Goal: Find specific page/section: Find specific page/section

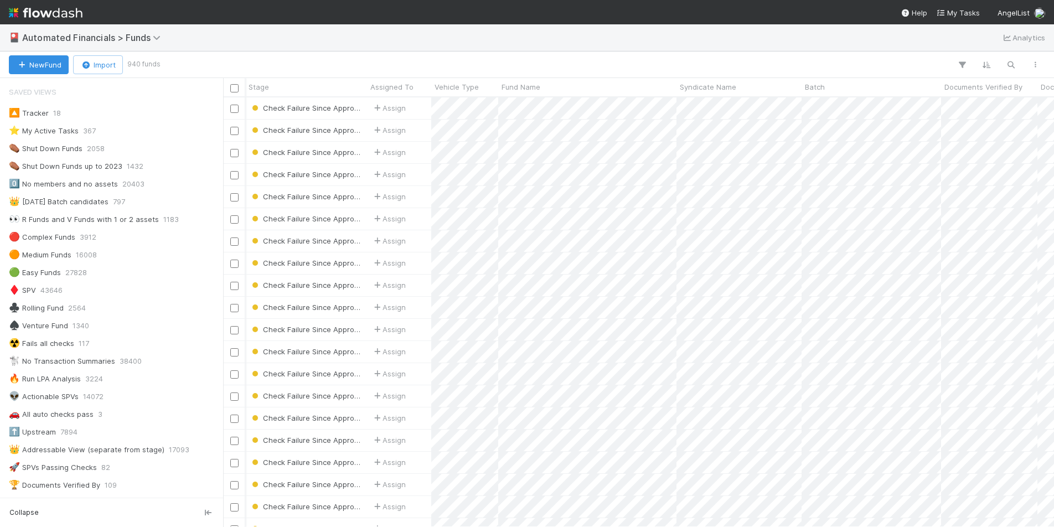
scroll to position [1252, 0]
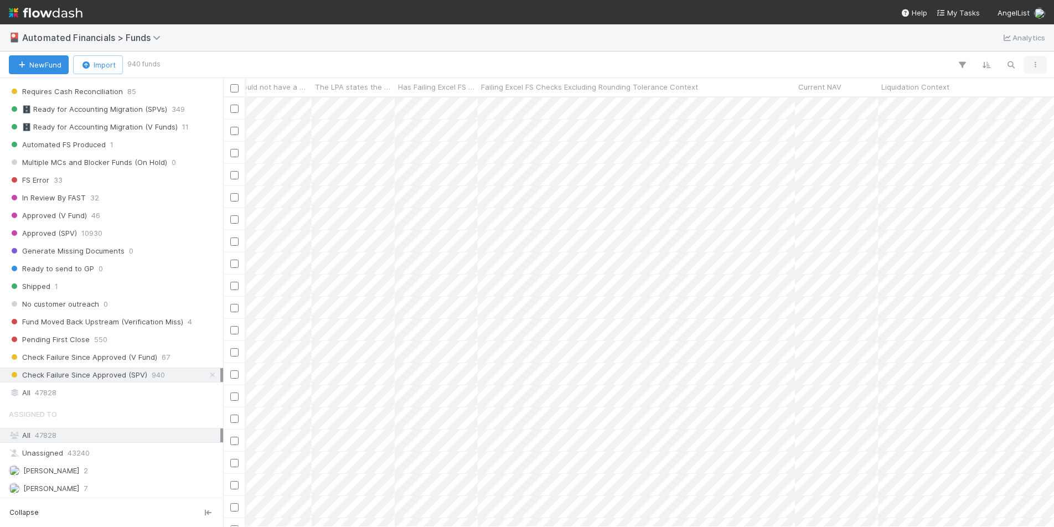
click at [1038, 67] on icon "button" at bounding box center [1035, 64] width 11 height 7
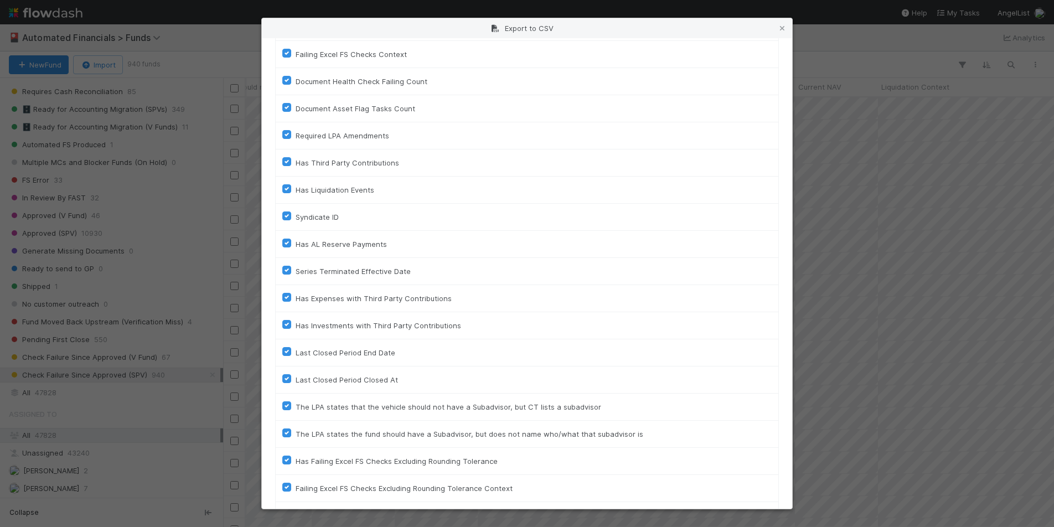
scroll to position [2452, 0]
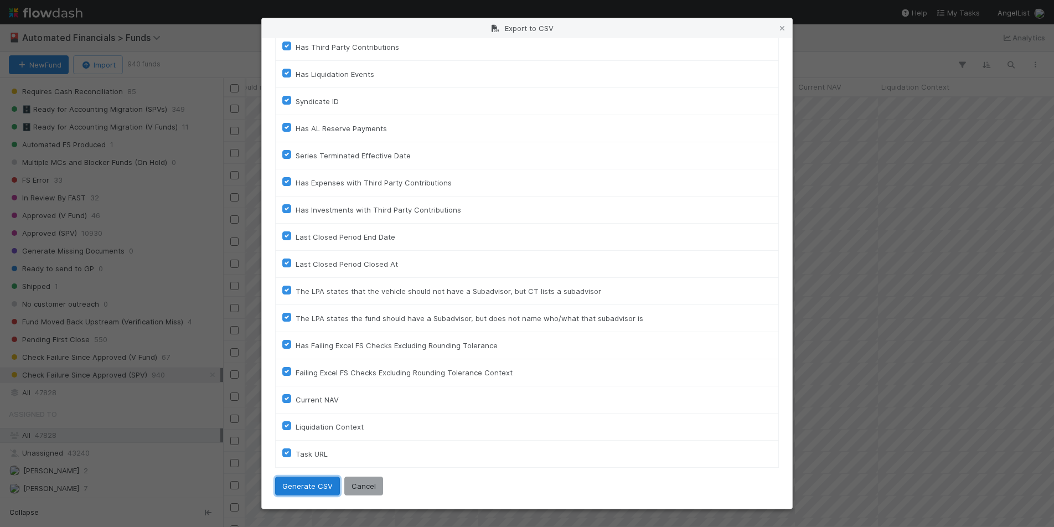
click at [309, 491] on button "Generate CSV" at bounding box center [307, 486] width 65 height 19
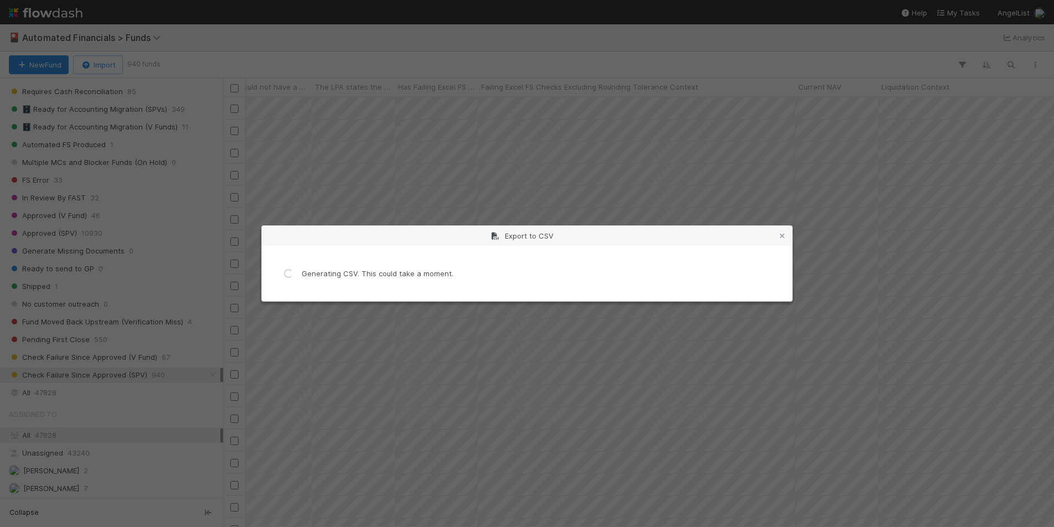
scroll to position [0, 0]
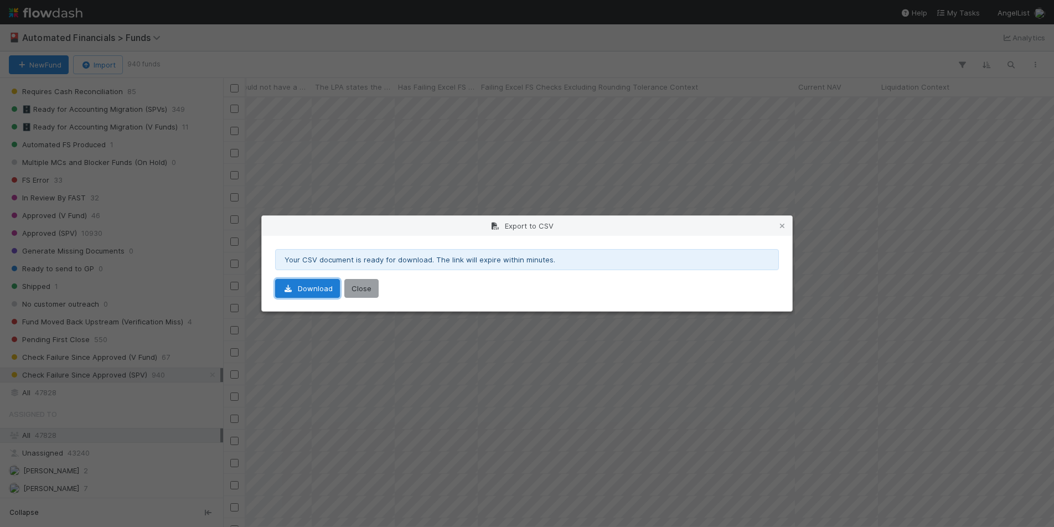
click at [315, 291] on link "Download" at bounding box center [307, 288] width 65 height 19
click at [368, 284] on button "Close" at bounding box center [361, 288] width 34 height 19
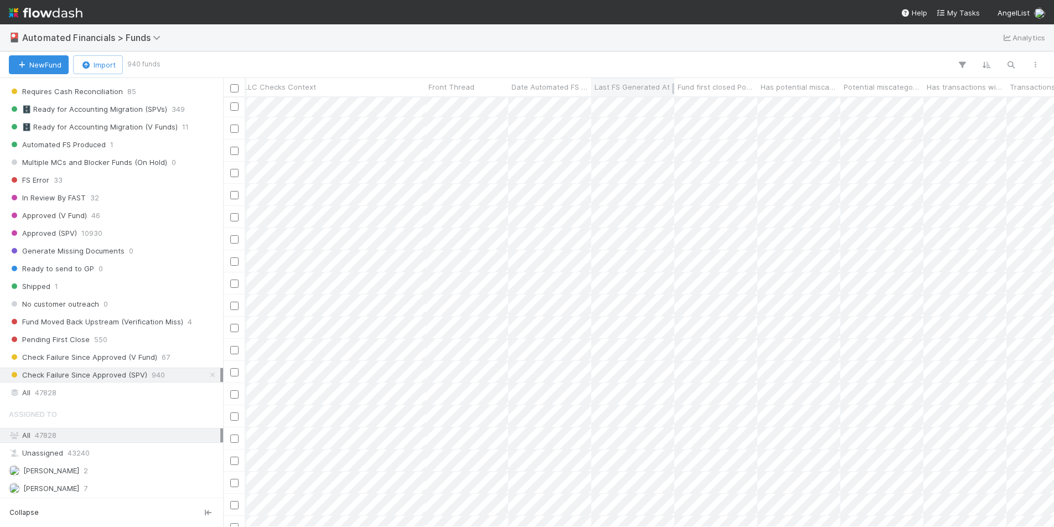
click at [643, 80] on div "Last FS Generated At" at bounding box center [632, 87] width 83 height 18
click at [643, 86] on span "Last FS Generated At" at bounding box center [632, 86] width 75 height 11
click at [657, 109] on div "Sort Oldest → Newest" at bounding box center [658, 108] width 126 height 17
click at [236, 109] on input "checkbox" at bounding box center [234, 109] width 8 height 8
click at [233, 134] on input "checkbox" at bounding box center [234, 131] width 8 height 8
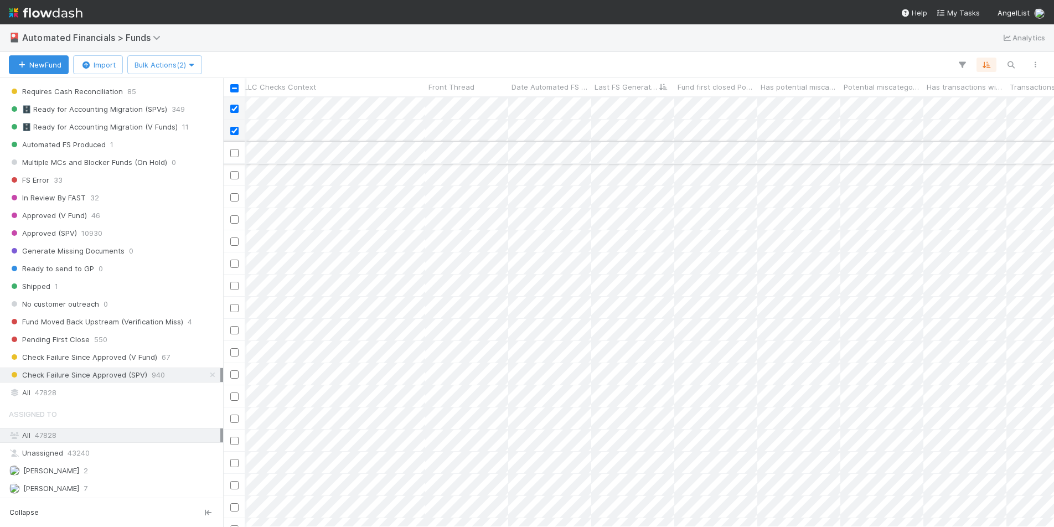
click at [231, 153] on input "checkbox" at bounding box center [234, 153] width 8 height 8
click at [232, 178] on input "checkbox" at bounding box center [234, 175] width 8 height 8
click at [234, 197] on input "checkbox" at bounding box center [234, 197] width 8 height 8
click at [236, 226] on div at bounding box center [234, 219] width 22 height 22
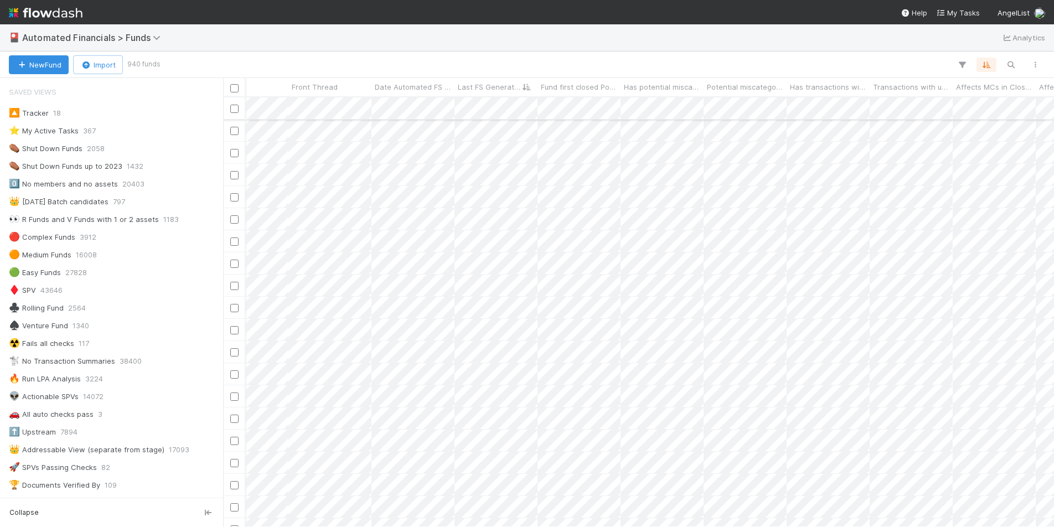
click at [235, 111] on input "checkbox" at bounding box center [234, 109] width 8 height 8
click at [235, 133] on input "checkbox" at bounding box center [234, 131] width 8 height 8
click at [234, 153] on input "checkbox" at bounding box center [234, 153] width 8 height 8
click at [234, 176] on input "checkbox" at bounding box center [234, 175] width 8 height 8
click at [236, 199] on input "checkbox" at bounding box center [234, 197] width 8 height 8
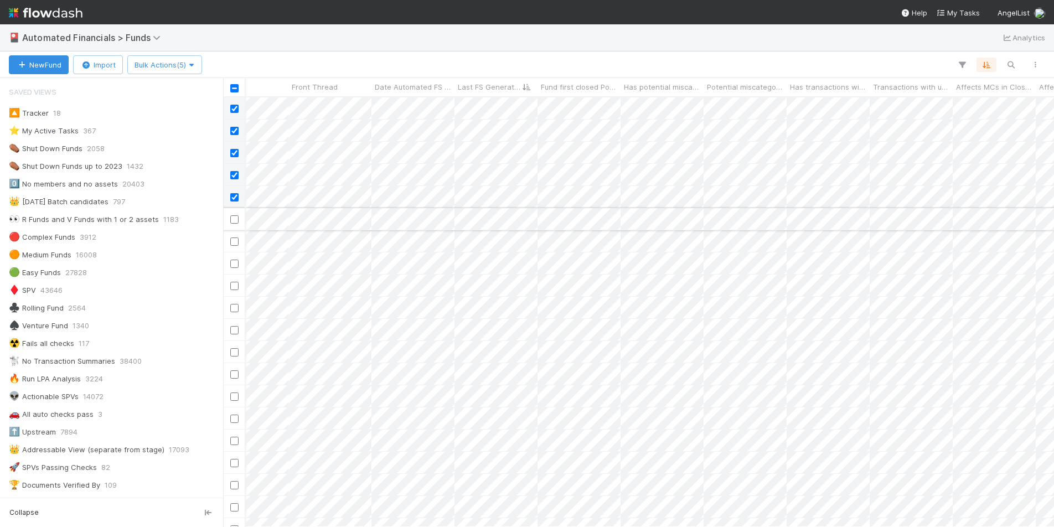
click at [235, 219] on input "checkbox" at bounding box center [234, 219] width 8 height 8
click at [234, 225] on input "checkbox" at bounding box center [234, 226] width 8 height 8
click at [235, 245] on input "checkbox" at bounding box center [234, 248] width 8 height 8
click at [236, 271] on input "checkbox" at bounding box center [234, 270] width 8 height 8
click at [235, 292] on input "checkbox" at bounding box center [234, 292] width 8 height 8
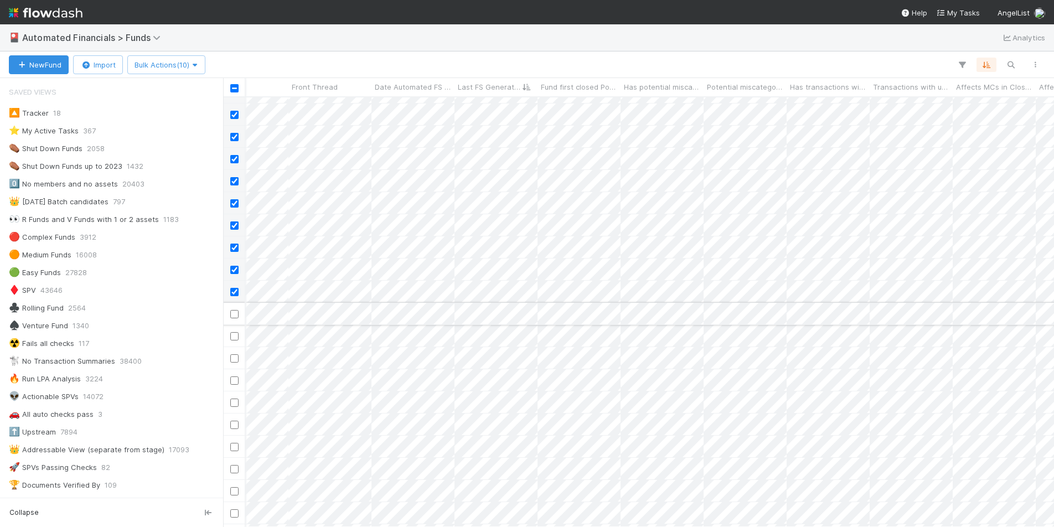
click at [235, 314] on input "checkbox" at bounding box center [234, 314] width 8 height 8
click at [234, 255] on input "checkbox" at bounding box center [234, 254] width 8 height 8
click at [236, 277] on input "checkbox" at bounding box center [234, 276] width 8 height 8
click at [234, 300] on input "checkbox" at bounding box center [234, 298] width 8 height 8
click at [235, 225] on input "checkbox" at bounding box center [234, 223] width 8 height 8
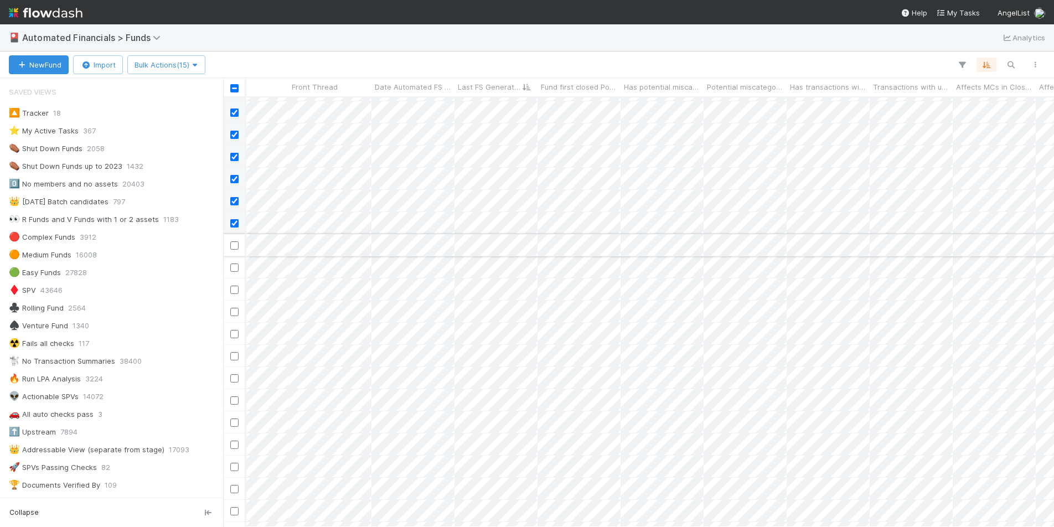
click at [235, 244] on input "checkbox" at bounding box center [234, 245] width 8 height 8
click at [234, 267] on input "checkbox" at bounding box center [234, 268] width 8 height 8
click at [234, 424] on input "checkbox" at bounding box center [234, 423] width 8 height 8
click at [235, 253] on input "checkbox" at bounding box center [234, 251] width 8 height 8
click at [198, 65] on icon "button" at bounding box center [196, 64] width 11 height 7
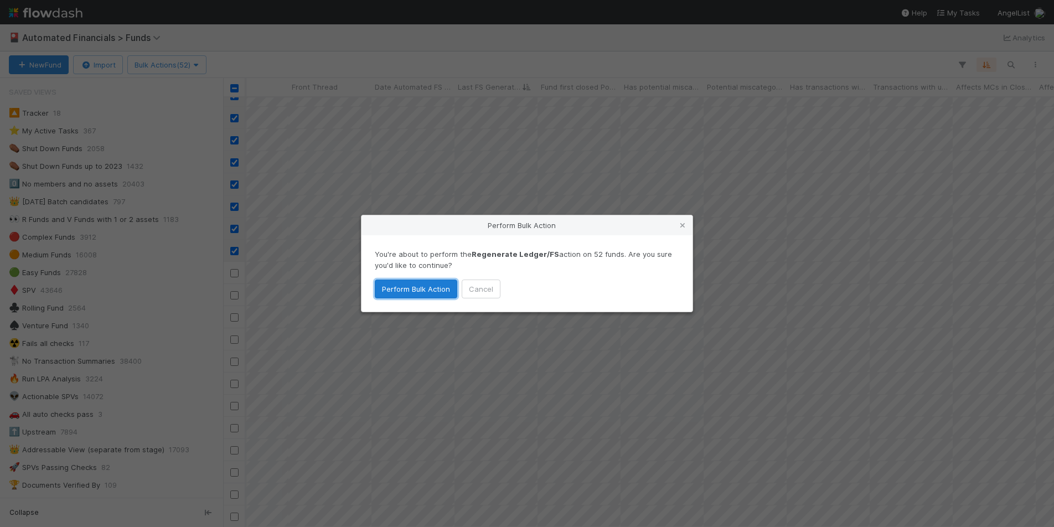
click at [421, 293] on button "Perform Bulk Action" at bounding box center [416, 289] width 83 height 19
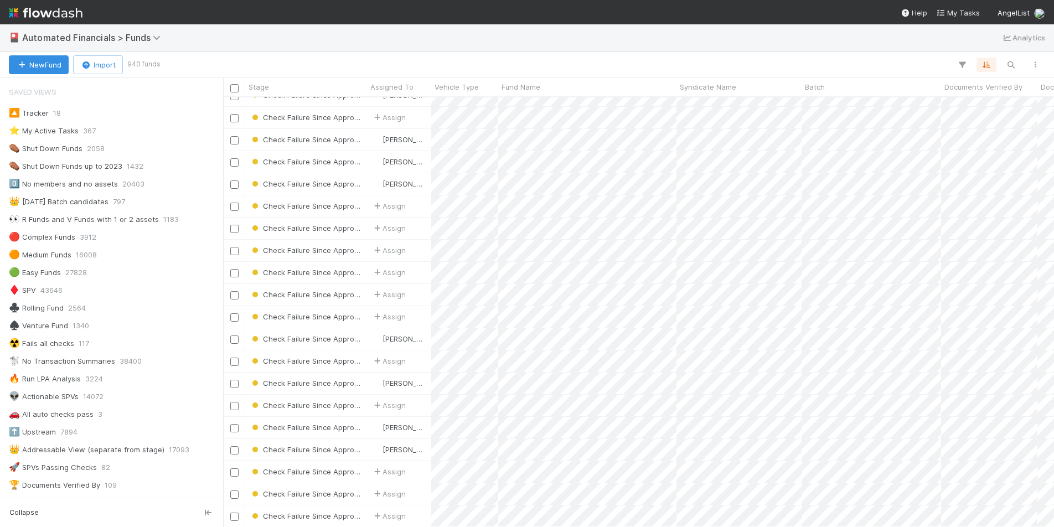
scroll to position [627, 0]
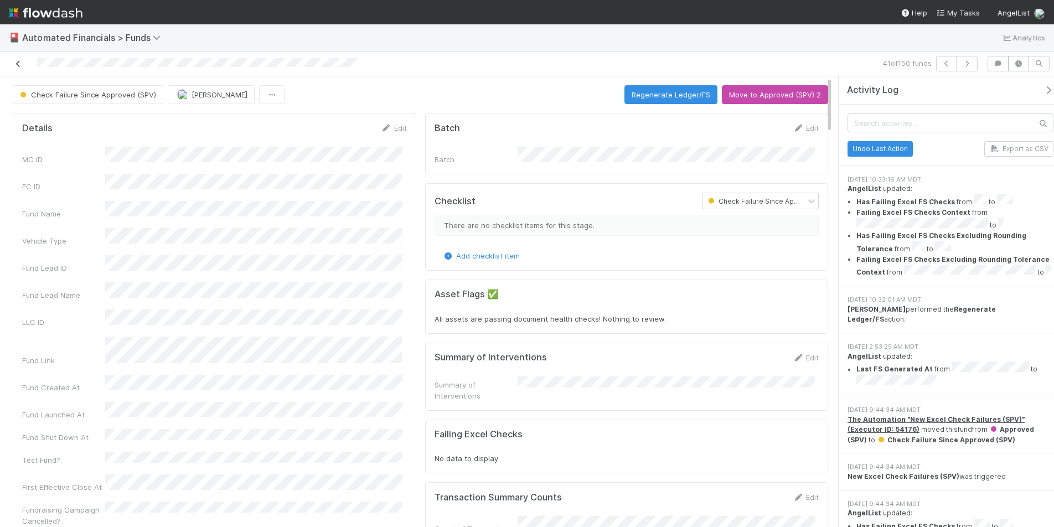
click at [18, 64] on icon at bounding box center [18, 63] width 11 height 7
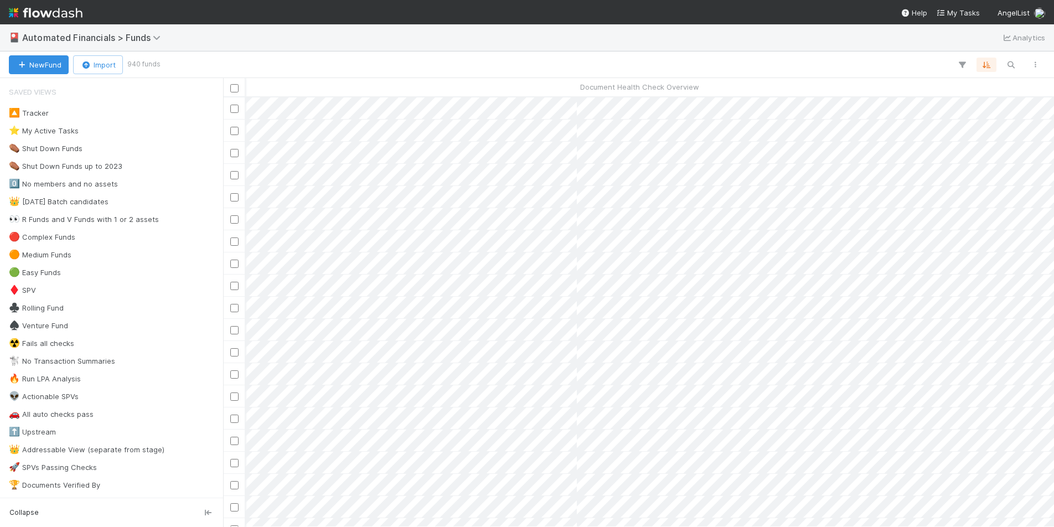
scroll to position [0, 3740]
click at [1012, 65] on icon "button" at bounding box center [1011, 65] width 11 height 10
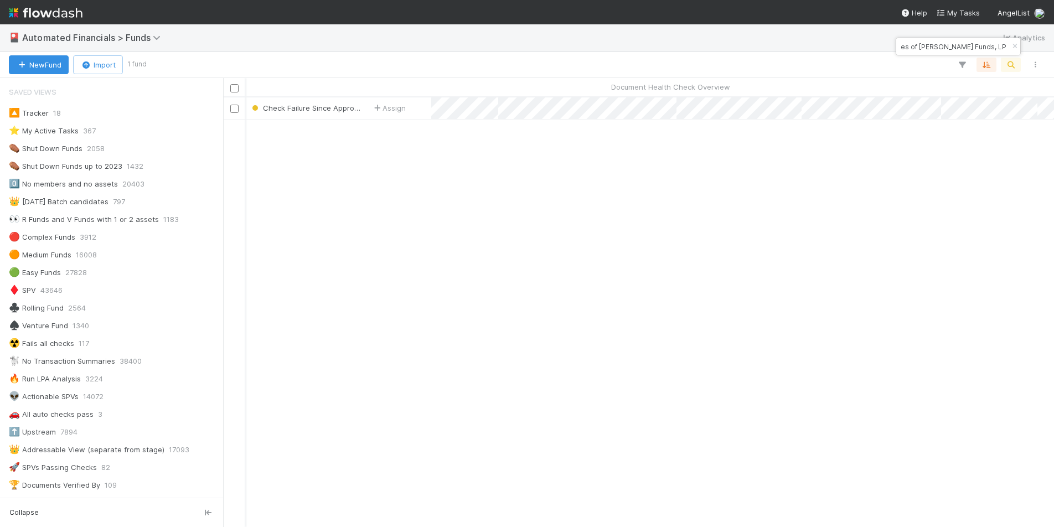
scroll to position [421, 823]
type input "ES-0628 Gaingels Fund II, a series of Zachary Ginsburg Funds, LP"
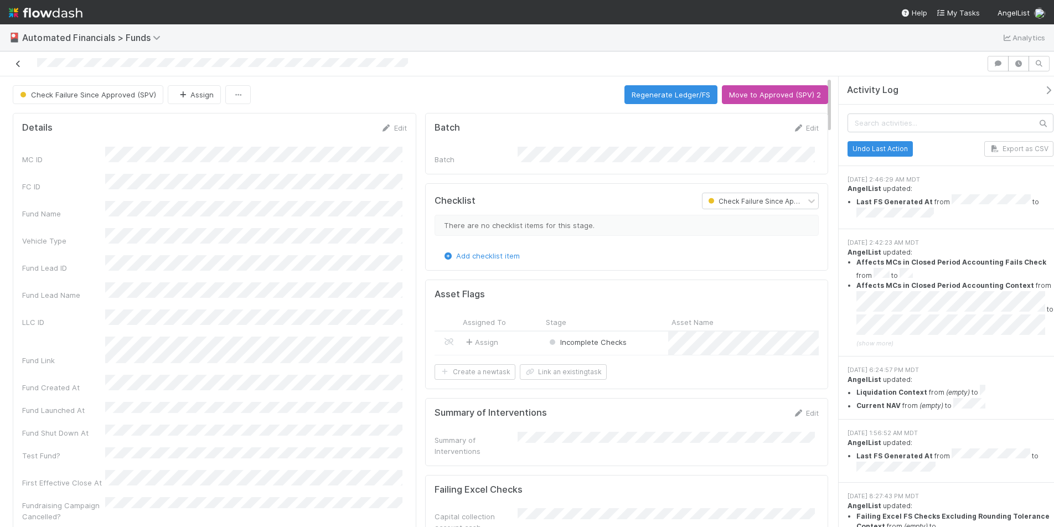
click at [16, 65] on icon at bounding box center [18, 63] width 11 height 7
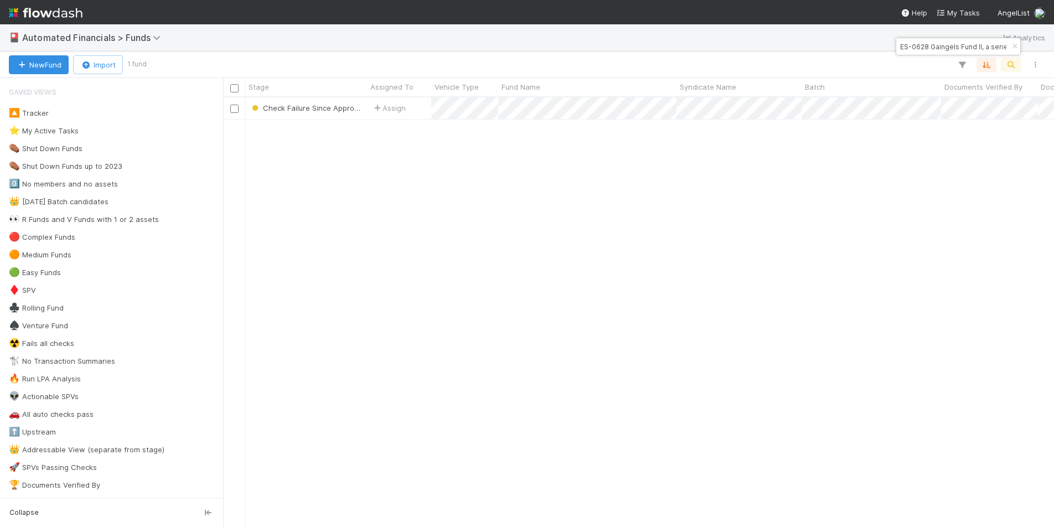
scroll to position [421, 823]
click at [1016, 45] on icon "button" at bounding box center [1015, 46] width 11 height 7
click at [1012, 69] on icon "button" at bounding box center [1011, 65] width 11 height 10
type input "AP-1122 Fund I, a series of Chris Golda Investments, LP"
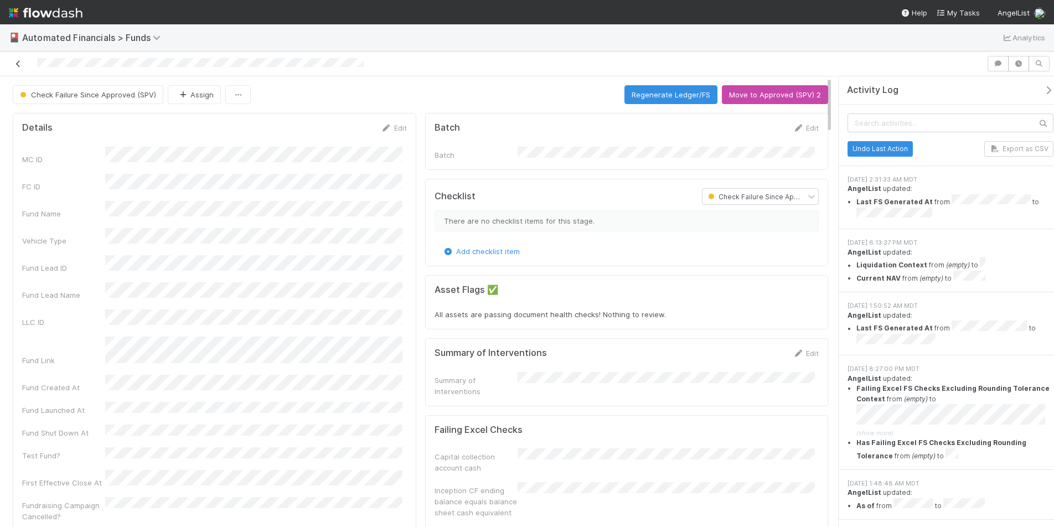
click at [19, 62] on icon at bounding box center [18, 63] width 11 height 7
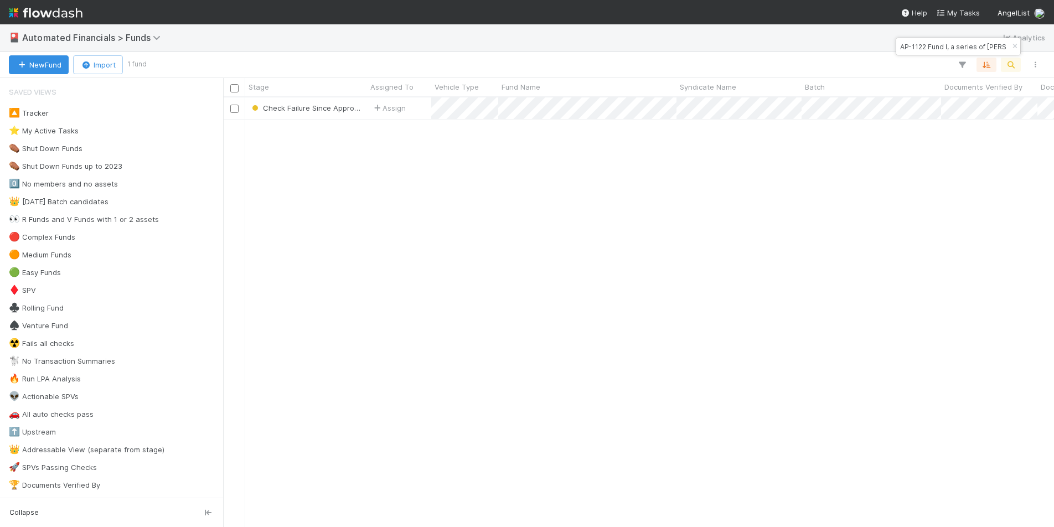
scroll to position [421, 823]
click at [1015, 45] on icon "button" at bounding box center [1015, 46] width 11 height 7
click at [1011, 67] on icon "button" at bounding box center [1011, 65] width 11 height 10
type input "AK-1201 Fund III, a series of DV Deals, LP"
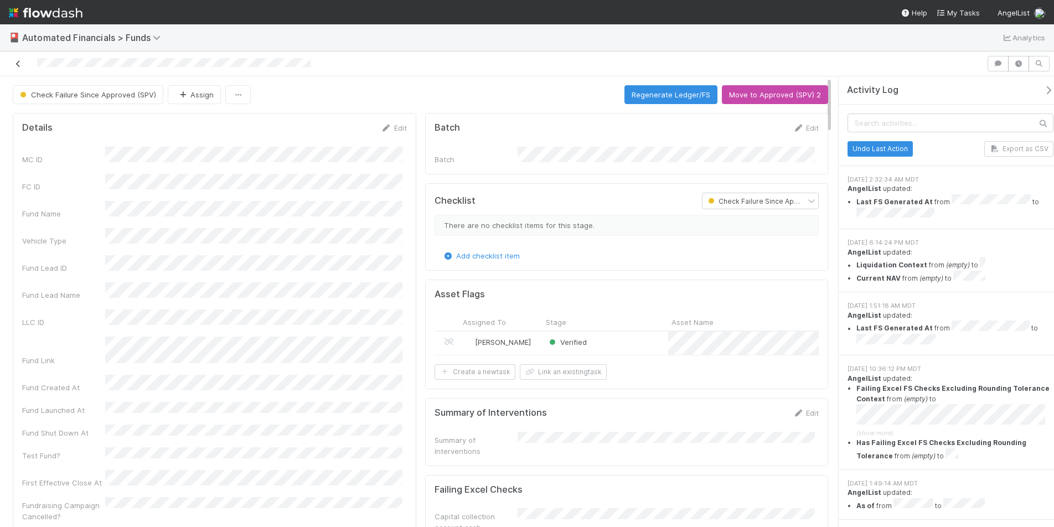
click at [16, 64] on icon at bounding box center [18, 63] width 11 height 7
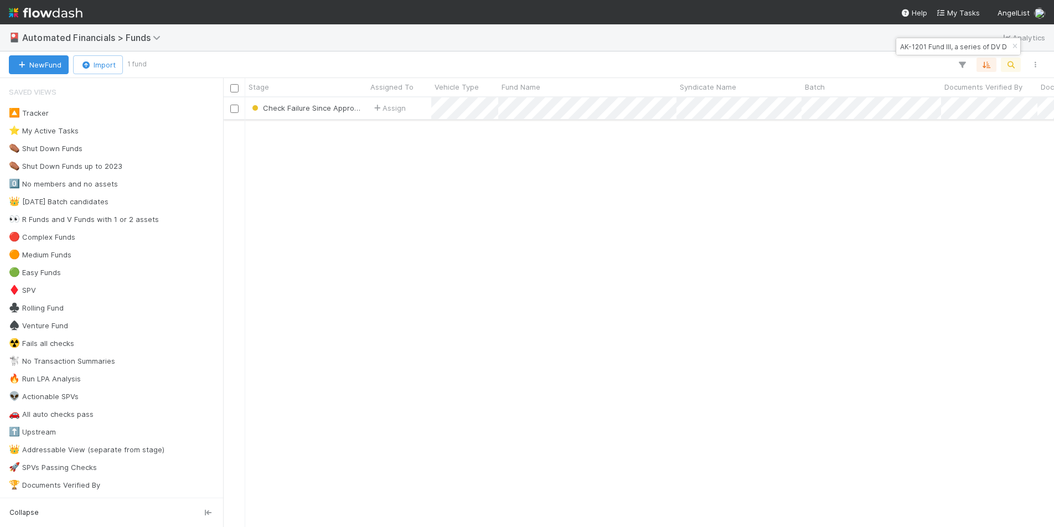
scroll to position [421, 823]
click at [1015, 45] on icon "button" at bounding box center [1015, 46] width 11 height 7
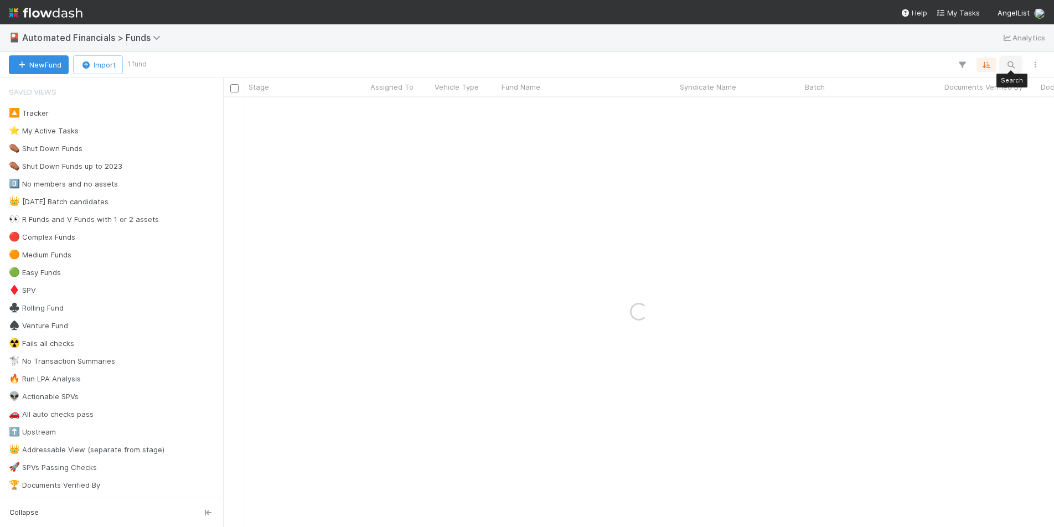
click at [1013, 66] on icon "button" at bounding box center [1011, 65] width 11 height 10
type input "DE Fund I, a series of Silicon Valley CISO, LP"
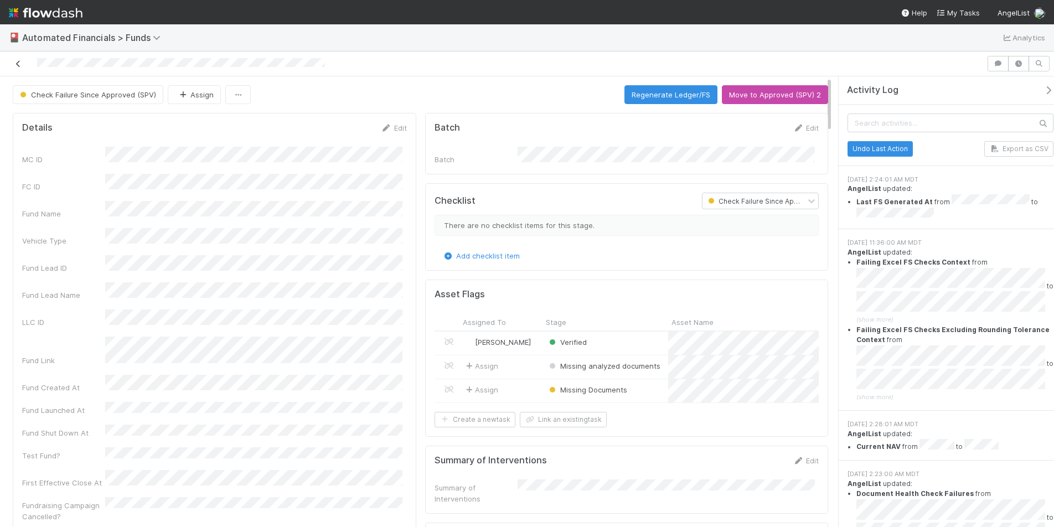
click at [18, 62] on icon at bounding box center [18, 63] width 11 height 7
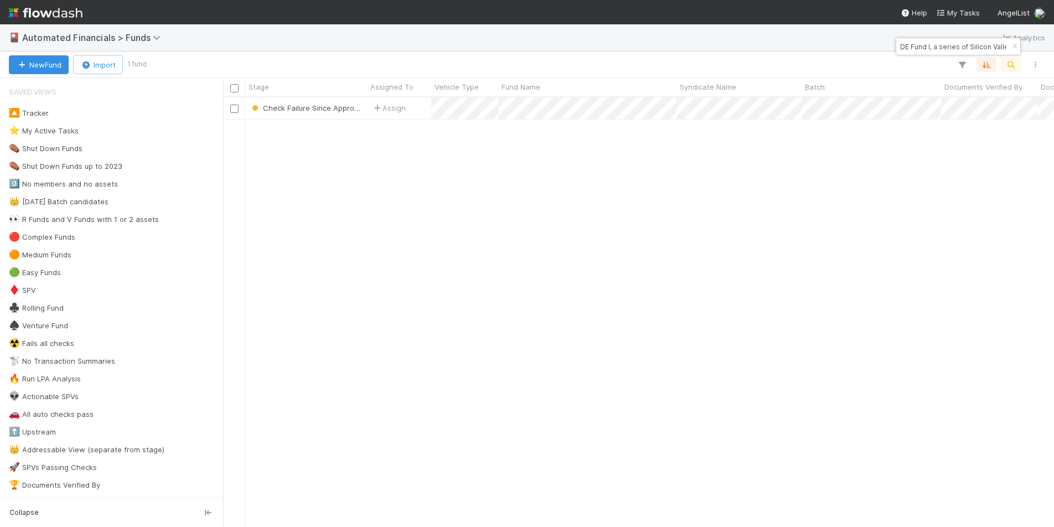
scroll to position [421, 823]
click at [1013, 47] on icon "button" at bounding box center [1015, 46] width 11 height 7
click at [1010, 65] on icon "button" at bounding box center [1011, 65] width 11 height 10
type input "AT-0121 Fund II, a series of Team Ignite Ventures, LP"
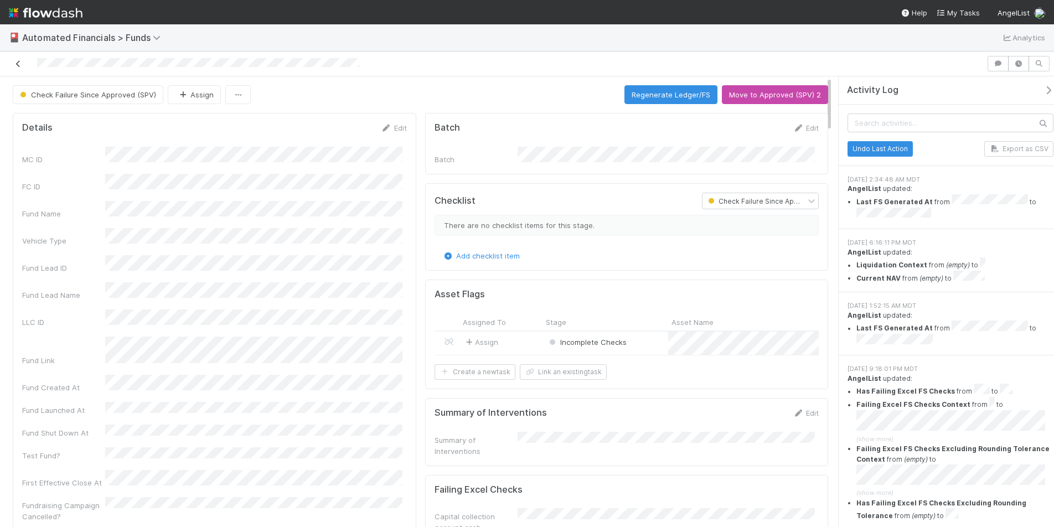
click at [19, 64] on icon at bounding box center [18, 63] width 11 height 7
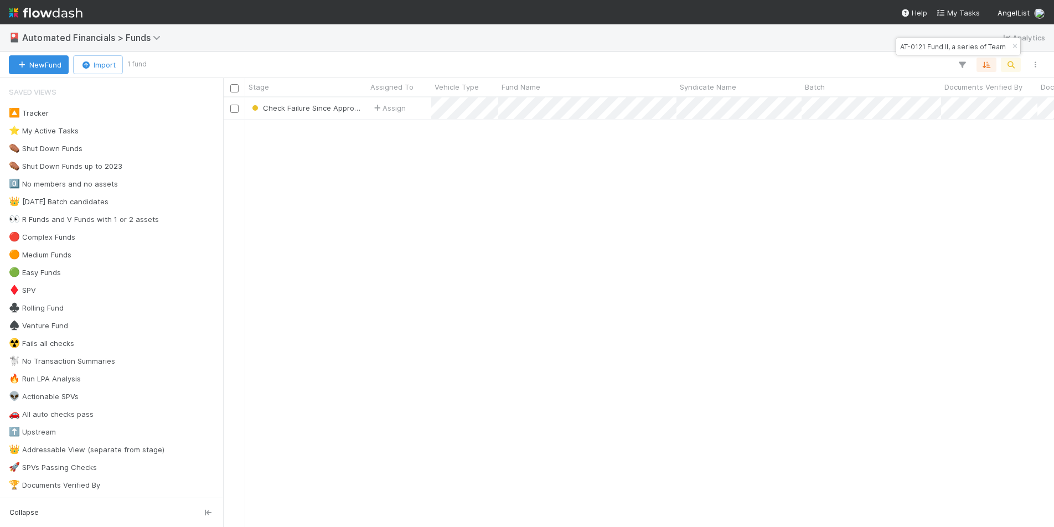
scroll to position [421, 823]
click at [1012, 45] on icon "button" at bounding box center [1015, 46] width 11 height 7
click at [1015, 68] on icon "button" at bounding box center [1011, 65] width 11 height 10
type input "RE-0516 Fund I, a series of Team Uplyft, LP"
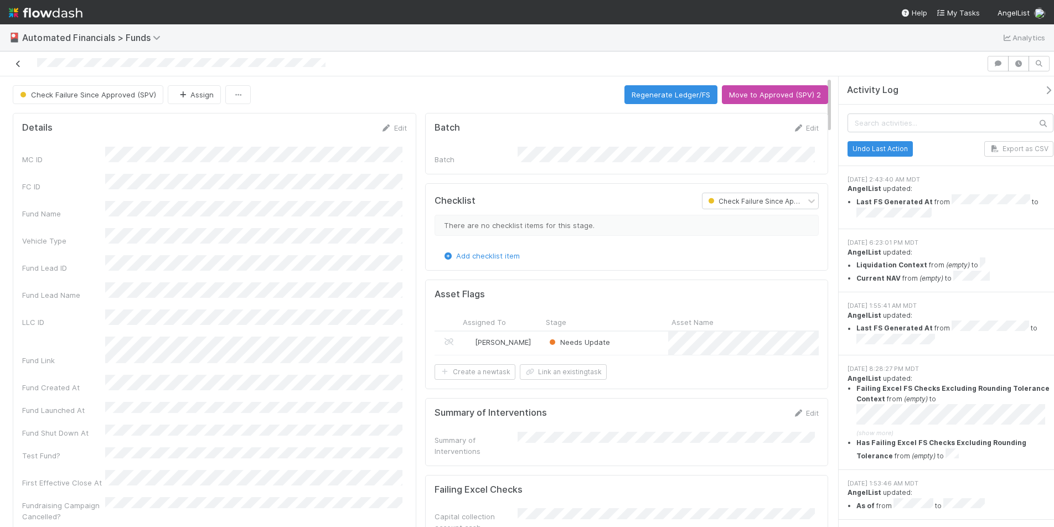
click at [20, 62] on icon at bounding box center [18, 63] width 11 height 7
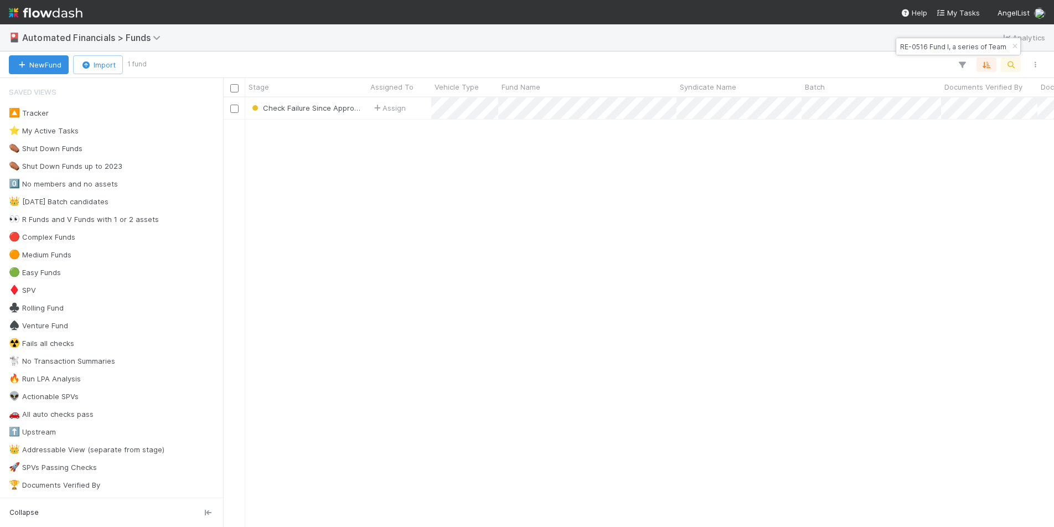
scroll to position [421, 823]
click at [1013, 46] on icon "button" at bounding box center [1015, 46] width 11 height 7
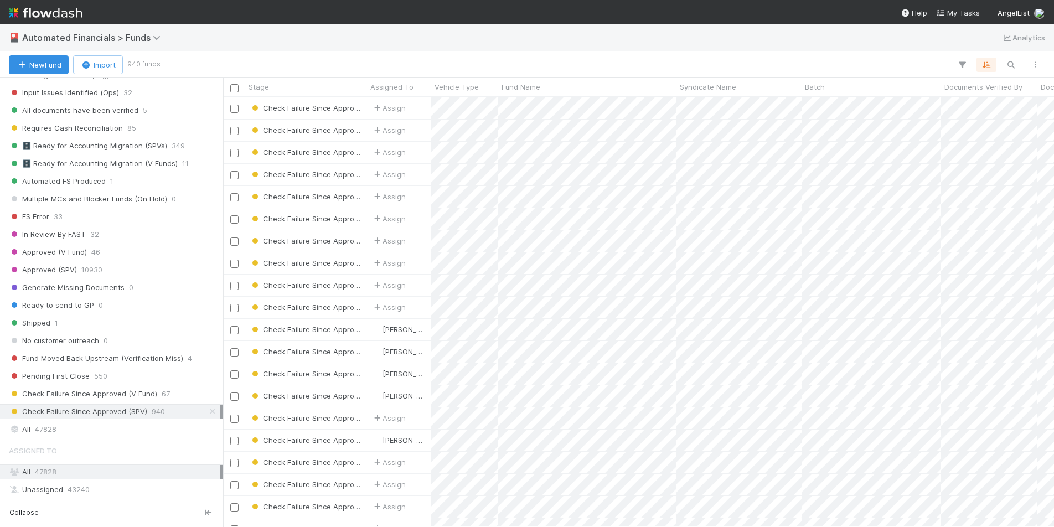
scroll to position [1215, 0]
click at [1017, 67] on button "button" at bounding box center [1011, 65] width 20 height 14
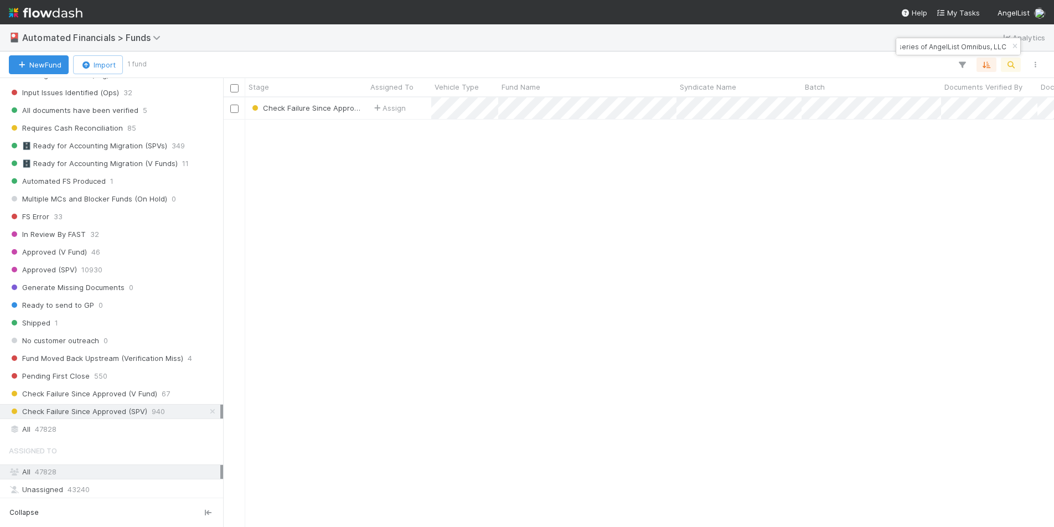
scroll to position [421, 823]
type input "AngelList-Sogy-Fund, a series of AngelList Omnibus, LLC"
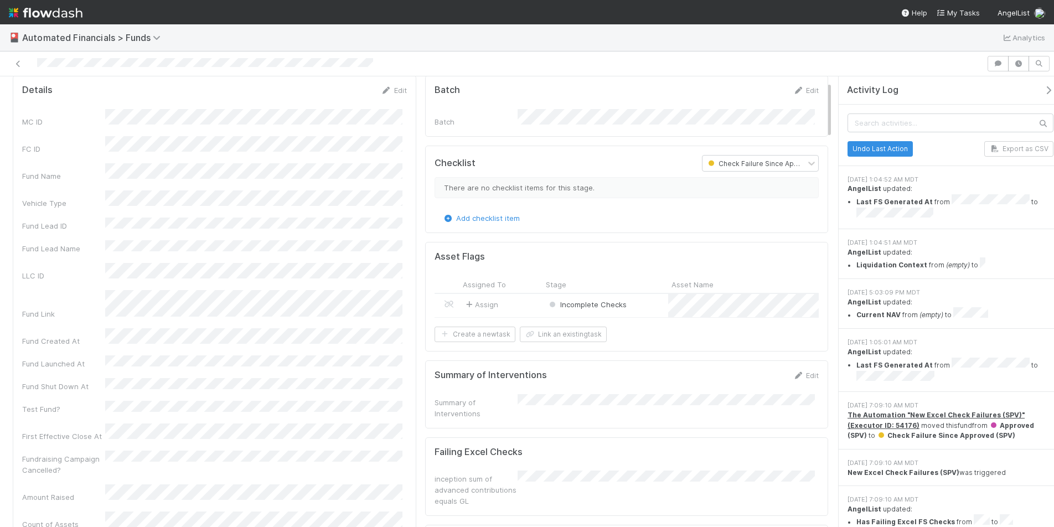
scroll to position [38, 0]
click at [19, 65] on icon at bounding box center [18, 63] width 11 height 7
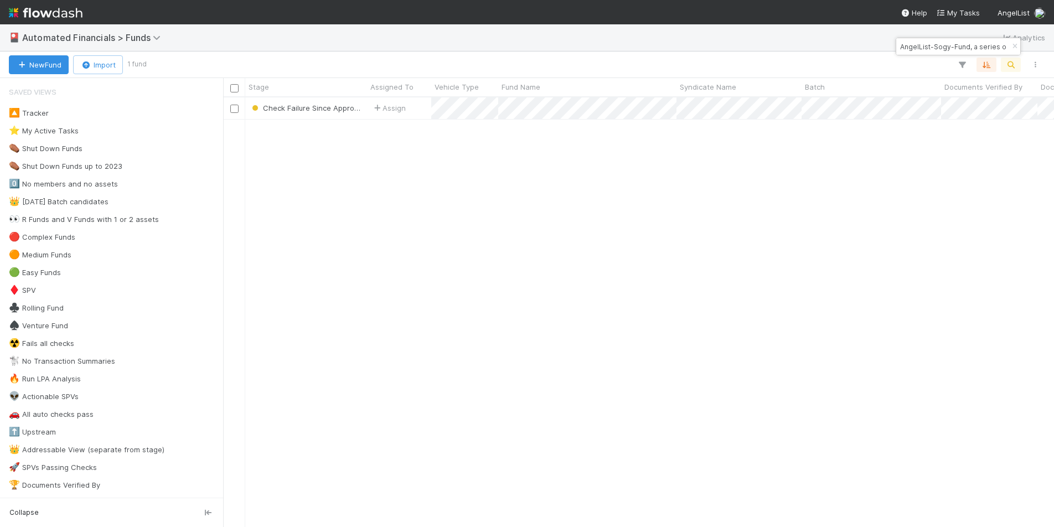
scroll to position [421, 823]
click at [1013, 47] on icon "button" at bounding box center [1015, 46] width 11 height 7
click at [1012, 63] on icon "button" at bounding box center [1011, 65] width 11 height 10
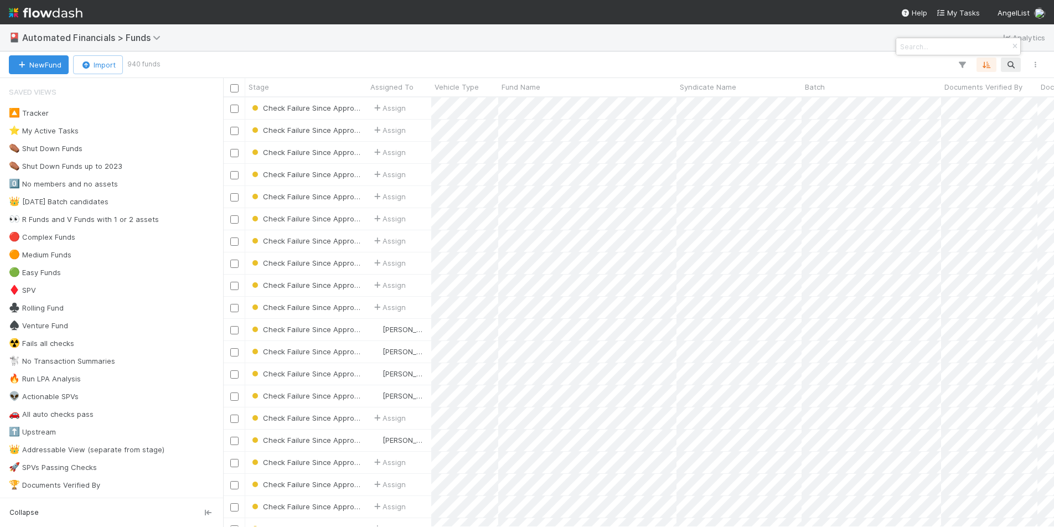
paste input "A-EQY-16-Fund, a series of AngelList Omnibus, LLC"
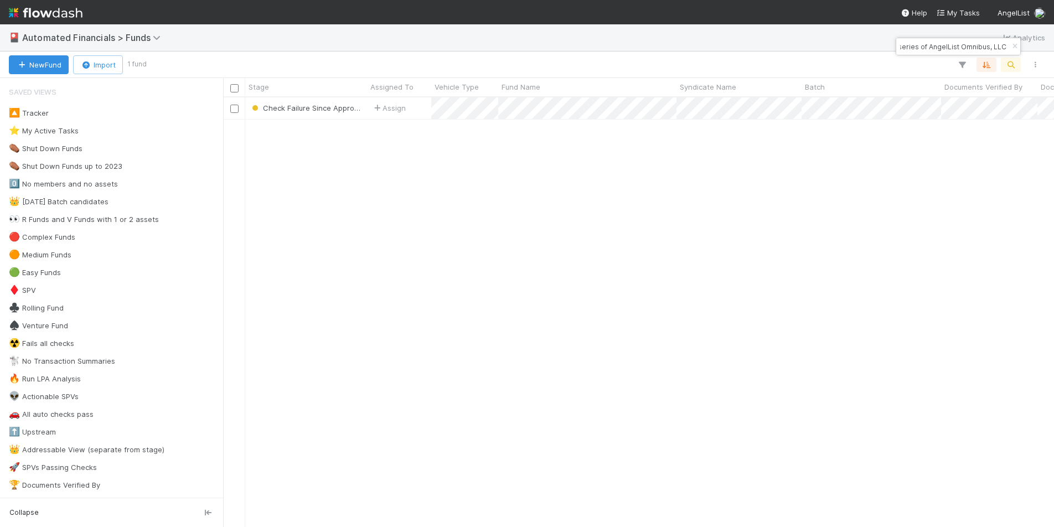
type input "A-EQY-16-Fund, a series of AngelList Omnibus, LLC"
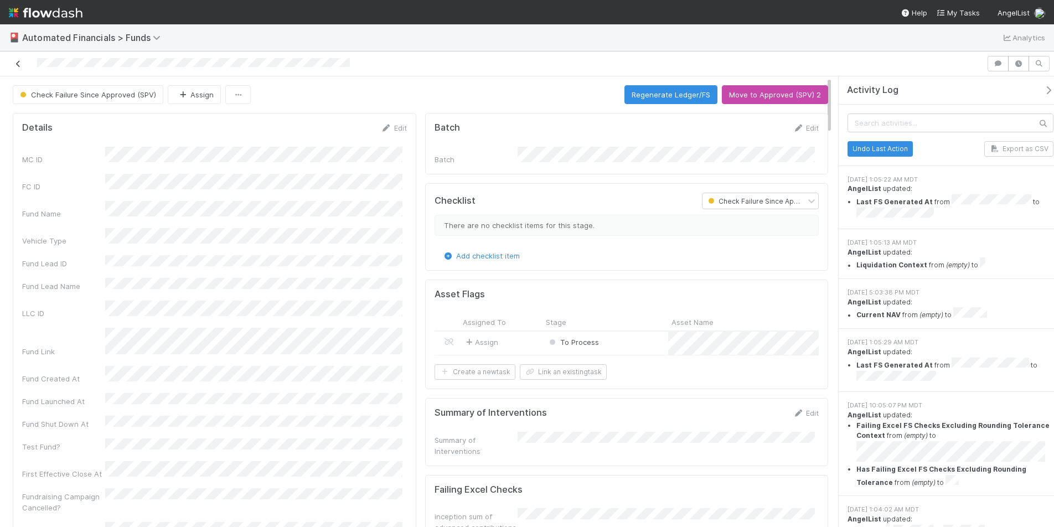
click at [19, 64] on icon at bounding box center [18, 63] width 11 height 7
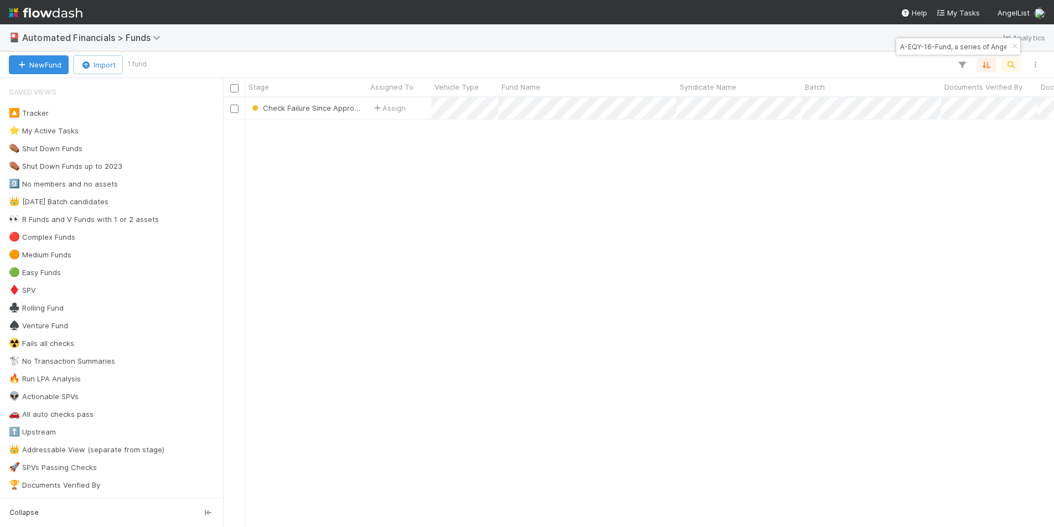
scroll to position [421, 823]
click at [1016, 45] on icon "button" at bounding box center [1015, 46] width 11 height 7
click at [1016, 63] on icon "button" at bounding box center [1011, 65] width 11 height 10
type input "AngelList-Ssty-Fund, a series of AngelList Omnibus, LLC"
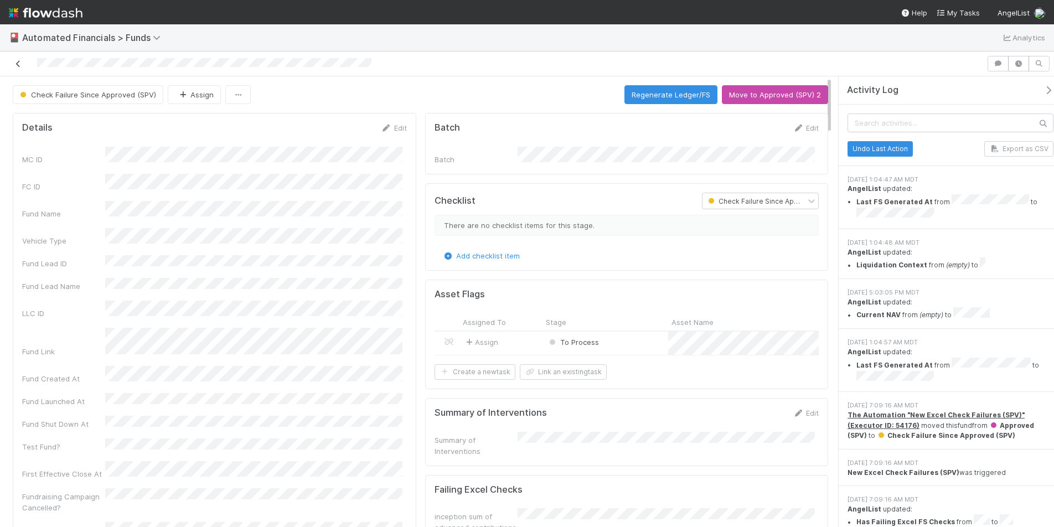
click at [13, 59] on link at bounding box center [18, 63] width 11 height 11
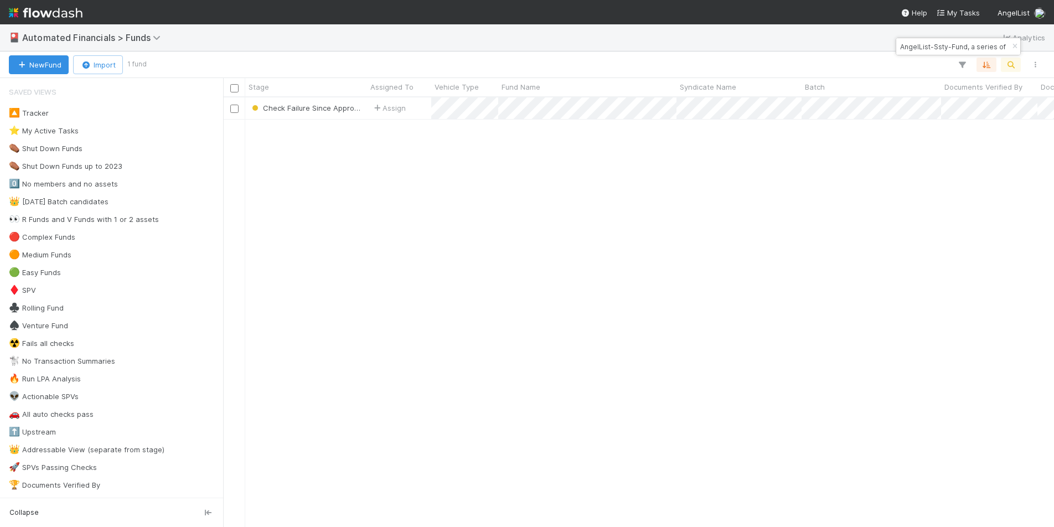
scroll to position [421, 823]
click at [1016, 43] on icon "button" at bounding box center [1015, 46] width 11 height 7
click at [1009, 59] on button "button" at bounding box center [1011, 65] width 20 height 14
type input "A-LQR-19-Fund, a series of AngelList Omnibus, LLC"
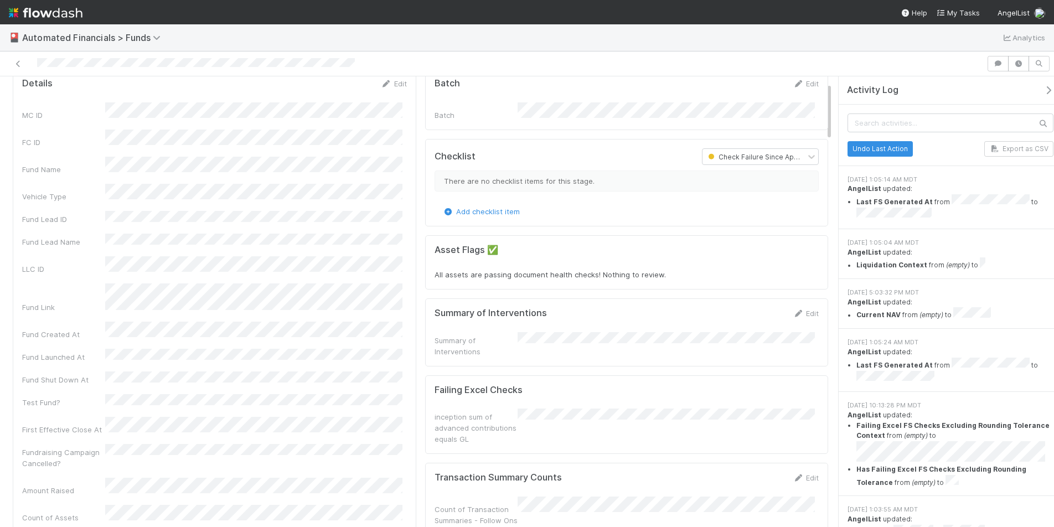
scroll to position [50, 0]
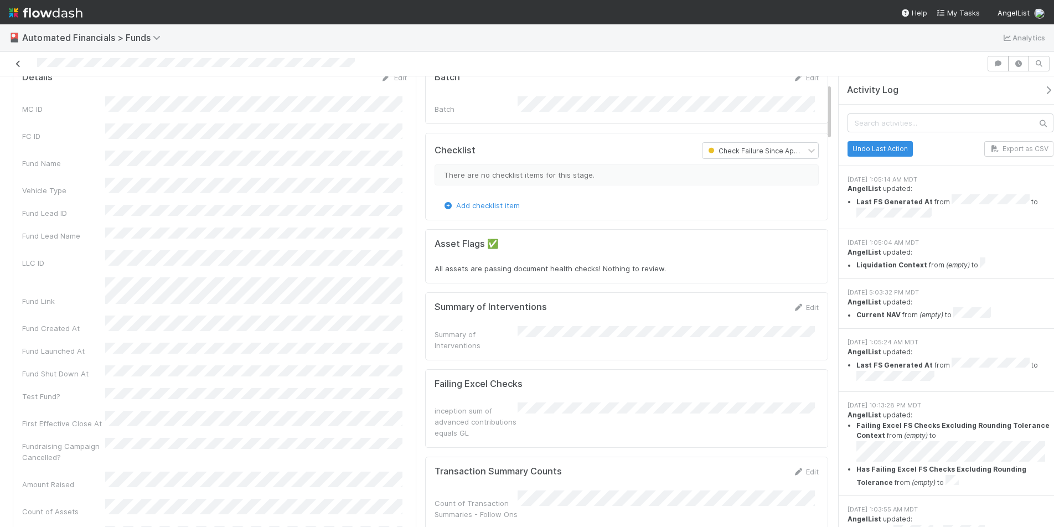
click at [17, 66] on icon at bounding box center [18, 63] width 11 height 7
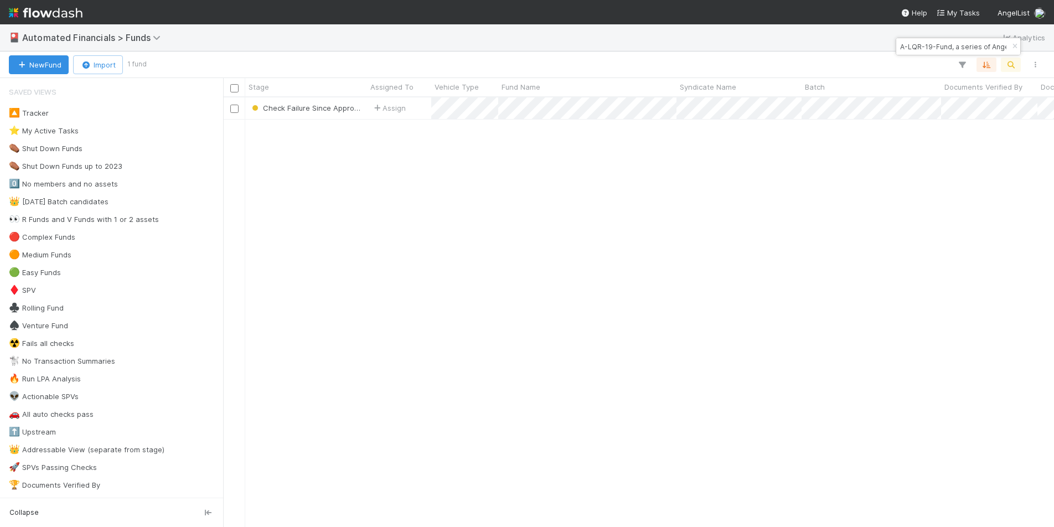
scroll to position [421, 823]
click at [1013, 44] on icon "button" at bounding box center [1015, 46] width 11 height 7
click at [1012, 68] on icon "button" at bounding box center [1011, 65] width 11 height 10
type input "A-SYJ-17-Fund, a series of AngelList Omnibus, LLC"
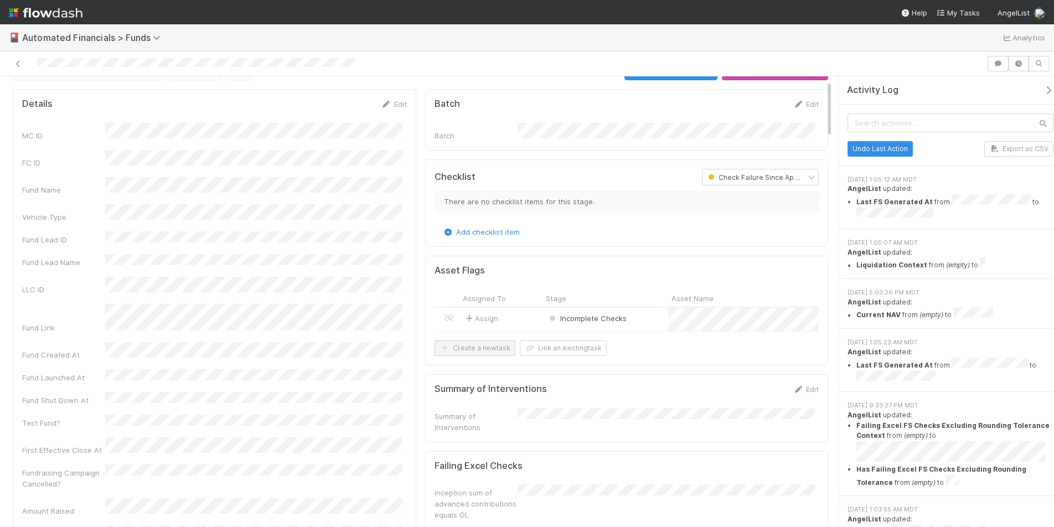
scroll to position [29, 0]
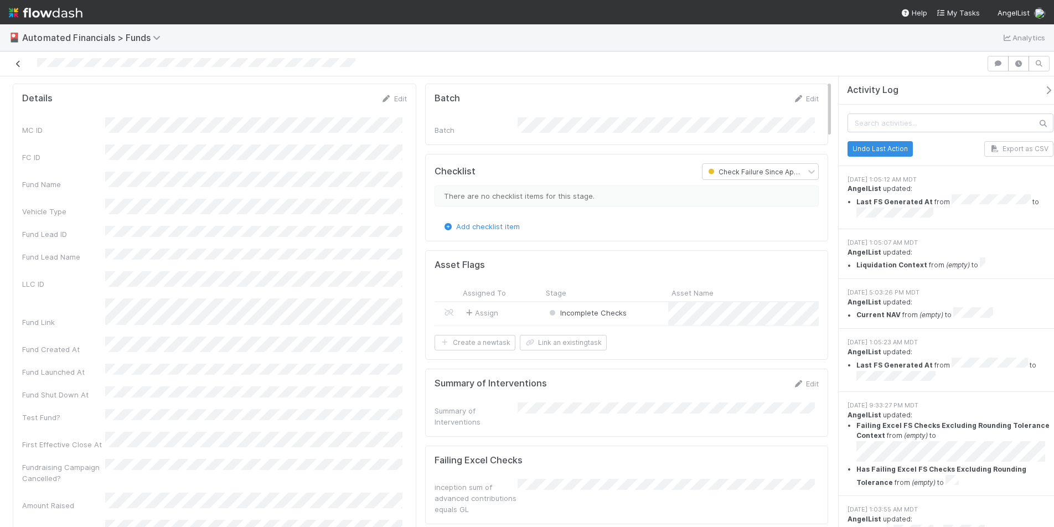
click at [17, 65] on icon at bounding box center [18, 63] width 11 height 7
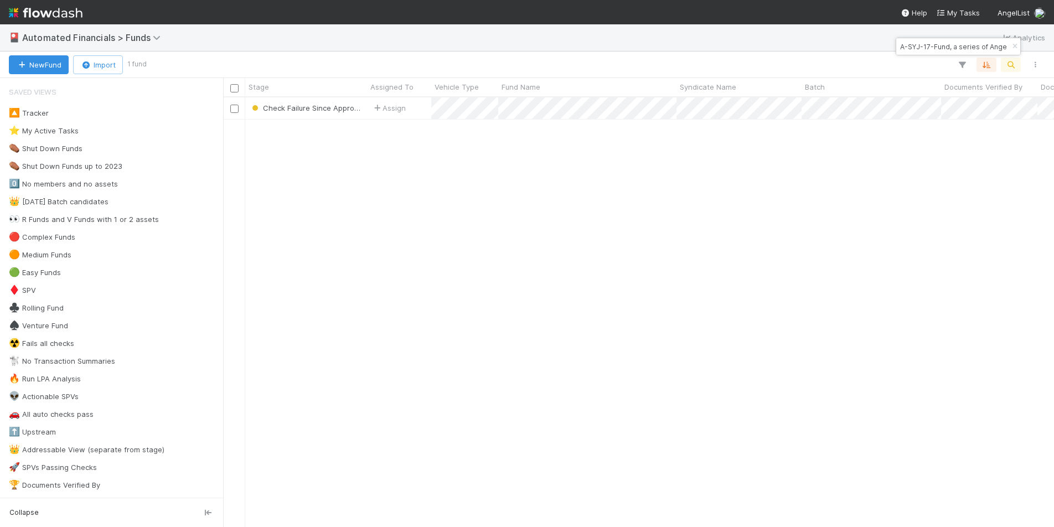
scroll to position [421, 823]
click at [1015, 47] on icon "button" at bounding box center [1015, 46] width 11 height 7
click at [1012, 61] on icon "button" at bounding box center [1011, 65] width 11 height 10
type input "A-CDU-17-Fund, a series of AngelList Omnibus, LLC"
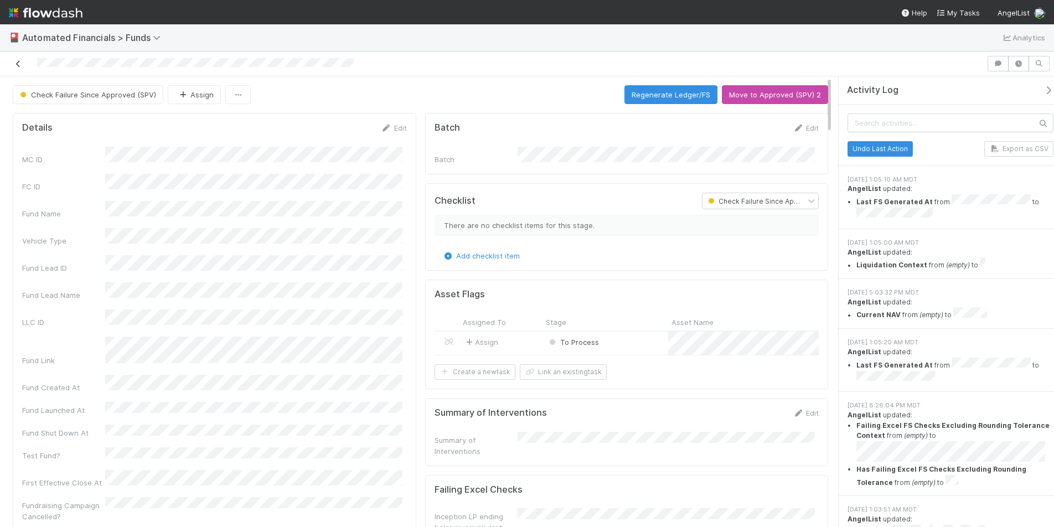
click at [19, 64] on icon at bounding box center [18, 63] width 11 height 7
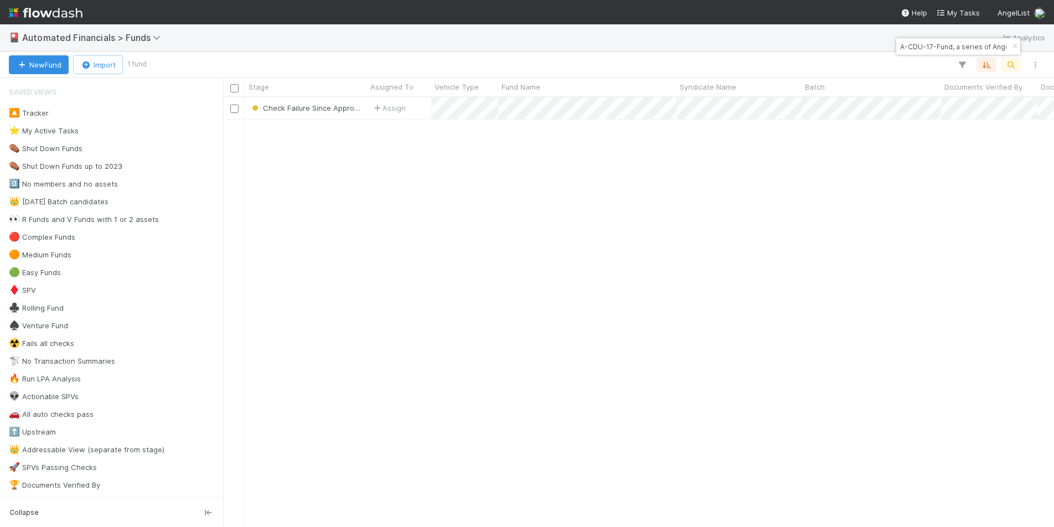
scroll to position [421, 823]
click at [1015, 44] on icon "button" at bounding box center [1015, 46] width 11 height 7
click at [1010, 63] on icon "button" at bounding box center [1011, 65] width 11 height 10
type input "AngelList-Wolo-Fund, a series of AngelList Omnibus, LLC"
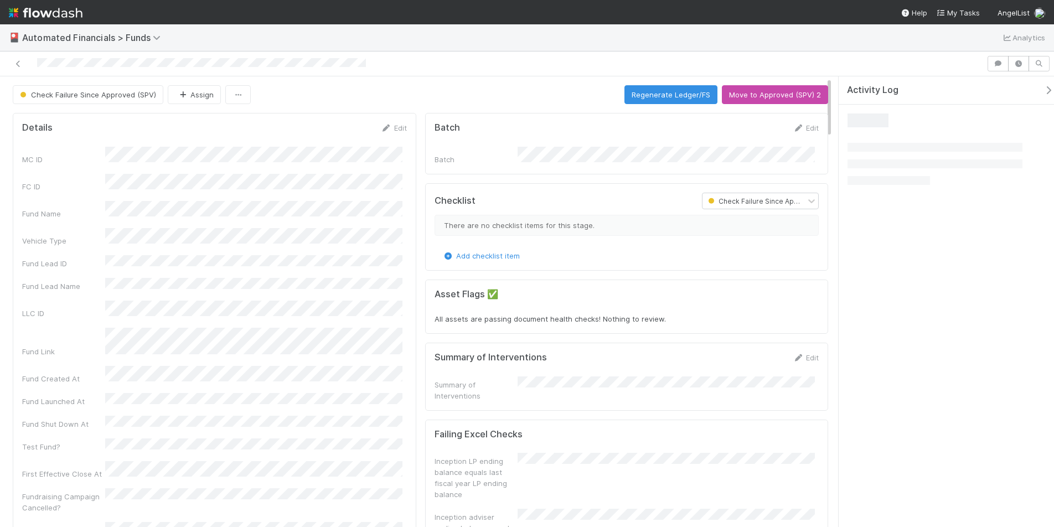
scroll to position [18, 0]
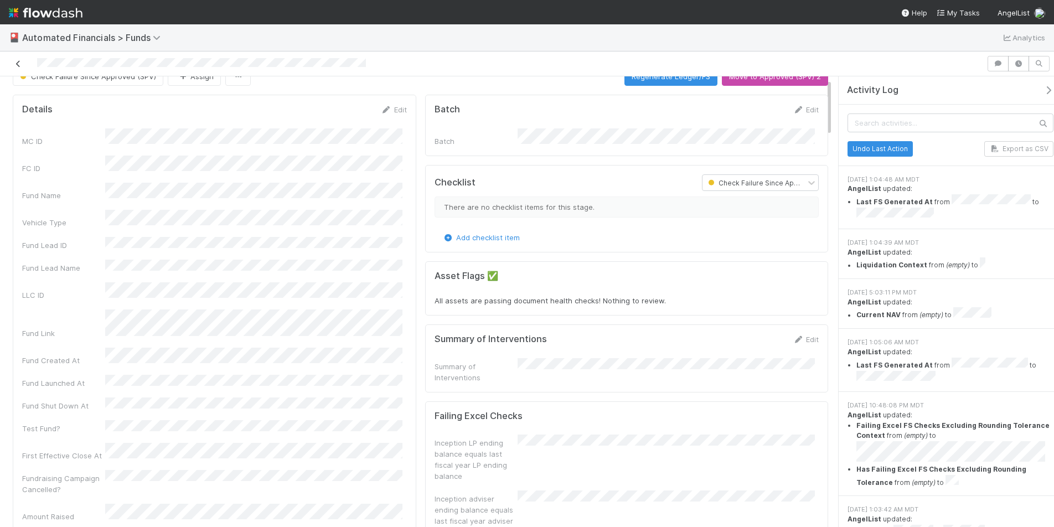
click at [15, 61] on icon at bounding box center [18, 63] width 11 height 7
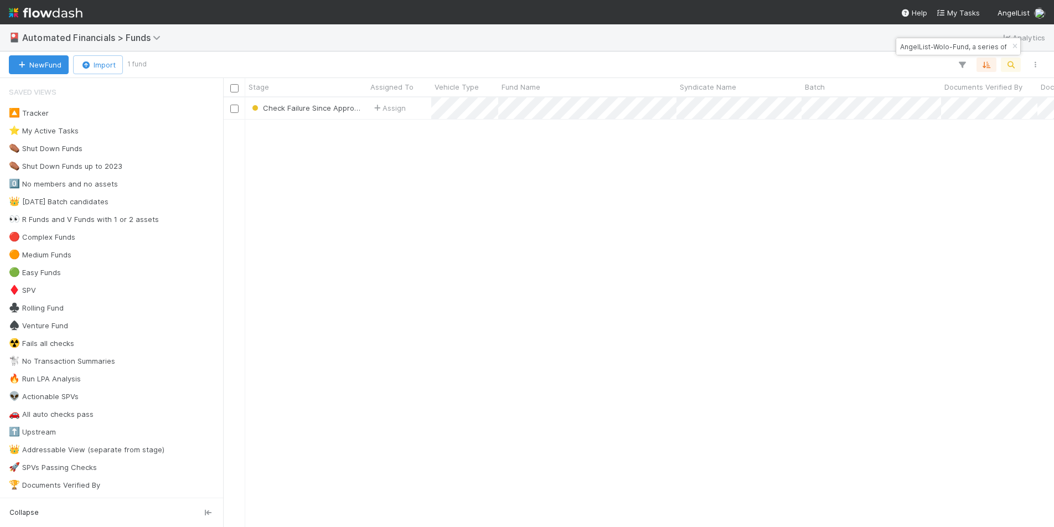
scroll to position [421, 823]
click at [1016, 45] on icon "button" at bounding box center [1015, 46] width 11 height 7
click at [1013, 65] on icon "button" at bounding box center [1011, 65] width 11 height 10
type input "YU Fund II, a series of Roll Up Vehicles, LP"
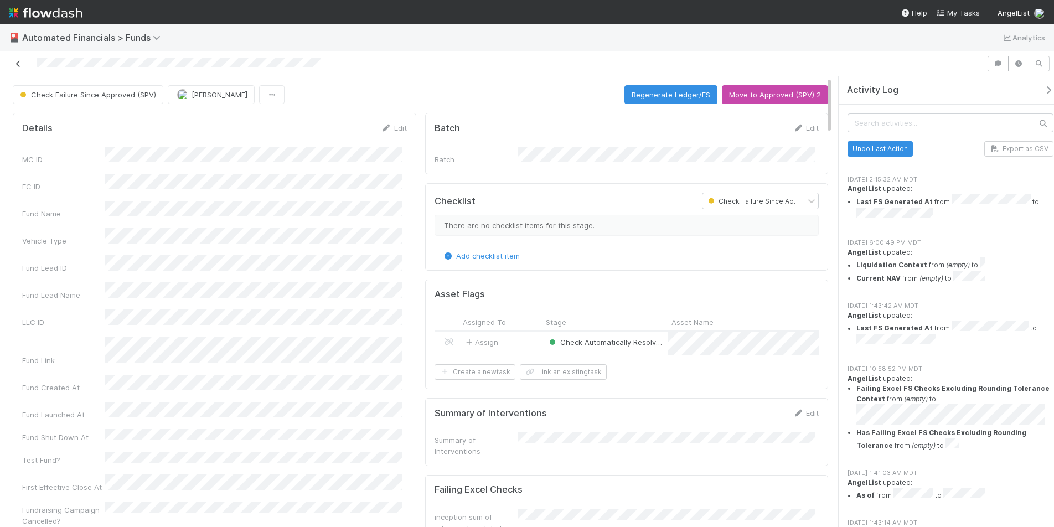
click at [16, 65] on icon at bounding box center [18, 63] width 11 height 7
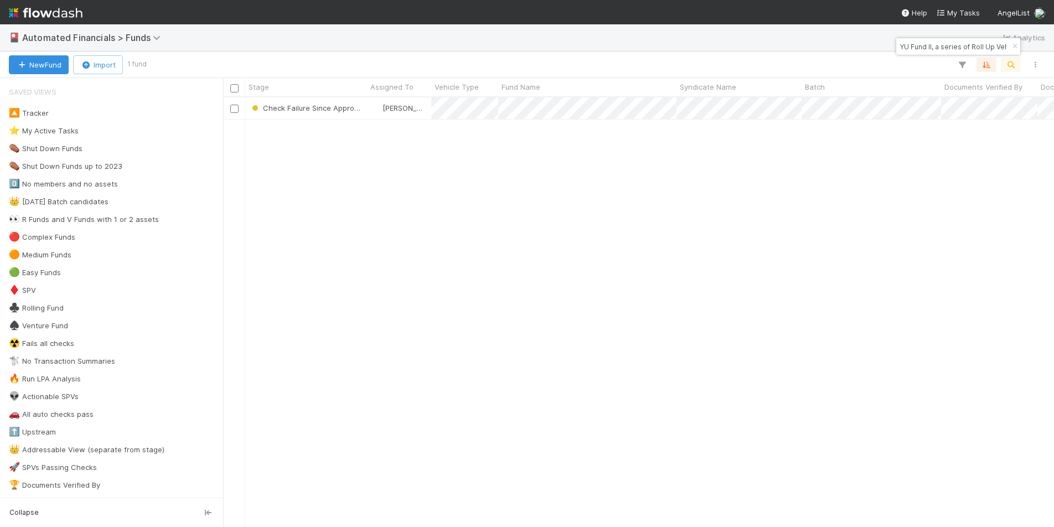
scroll to position [421, 823]
click at [1014, 43] on icon "button" at bounding box center [1015, 46] width 11 height 7
click at [1010, 68] on icon "button" at bounding box center [1011, 65] width 11 height 10
type input "SO-1001 Gaingels Fund I, a series of [PERSON_NAME] Funds, LP"
